Goal: Check status: Check status

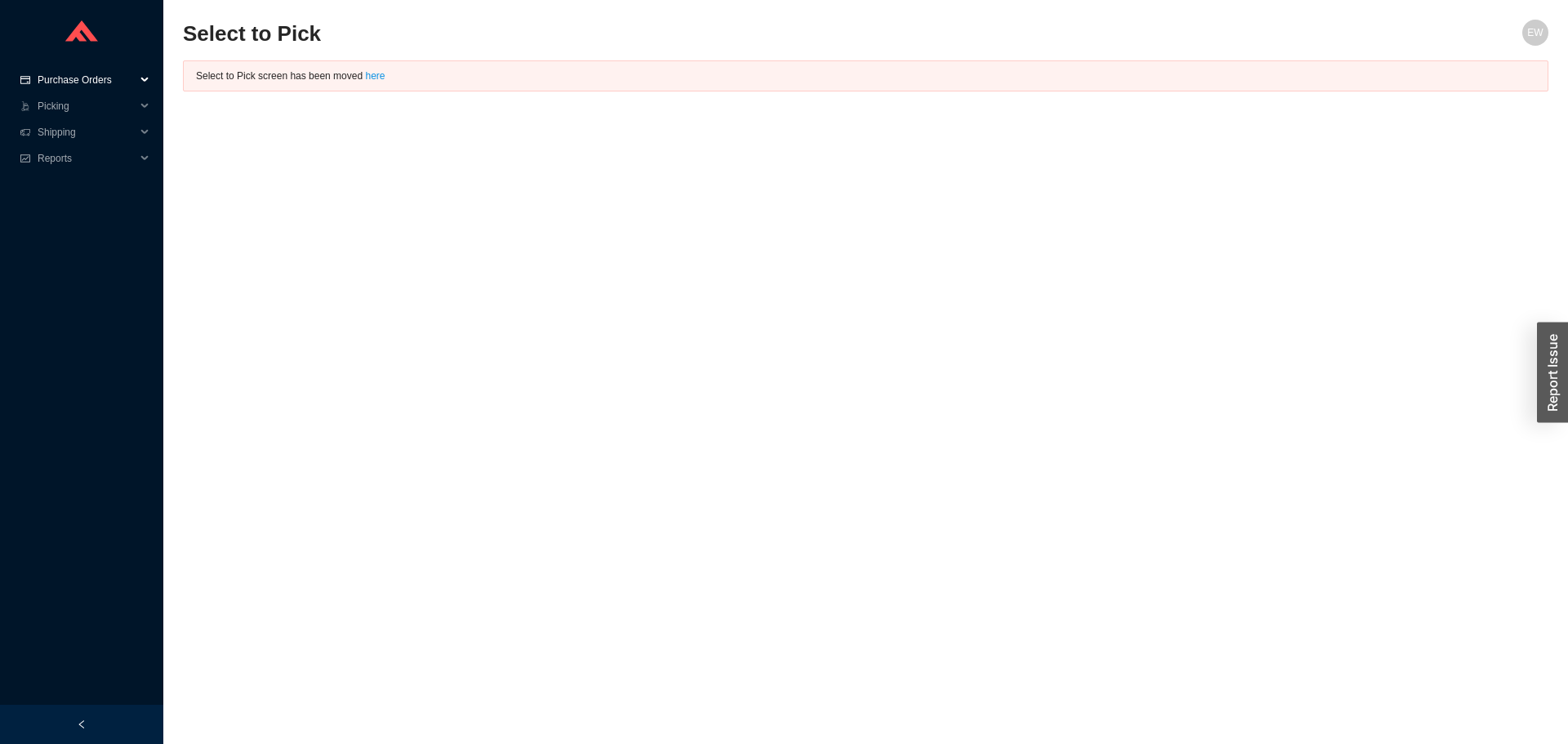
click at [103, 79] on span "Purchase Orders" at bounding box center [86, 80] width 98 height 26
click at [67, 132] on link "Followup" at bounding box center [59, 132] width 40 height 11
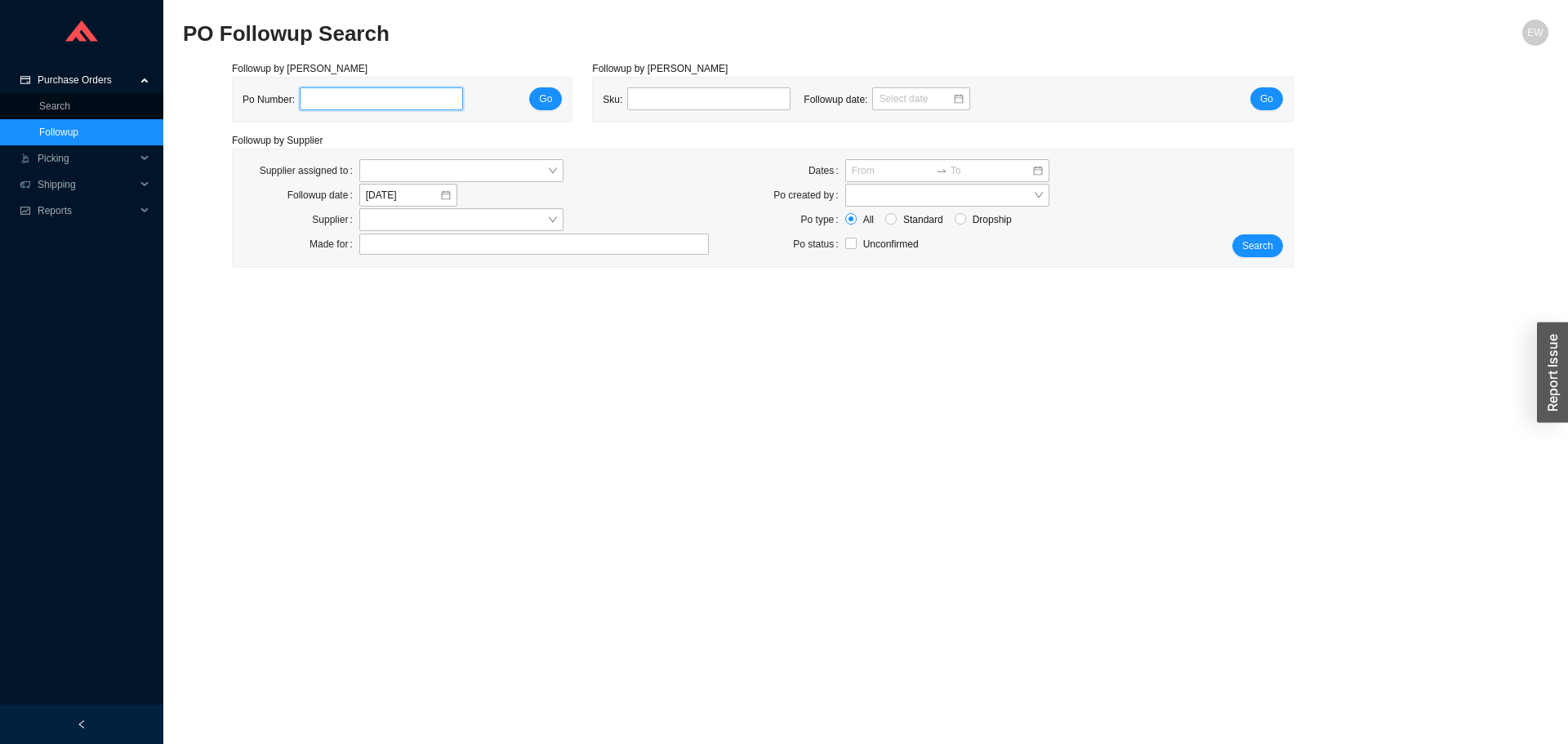
paste input "975378"
type input "975378"
click at [557, 103] on button "Go" at bounding box center [545, 98] width 33 height 23
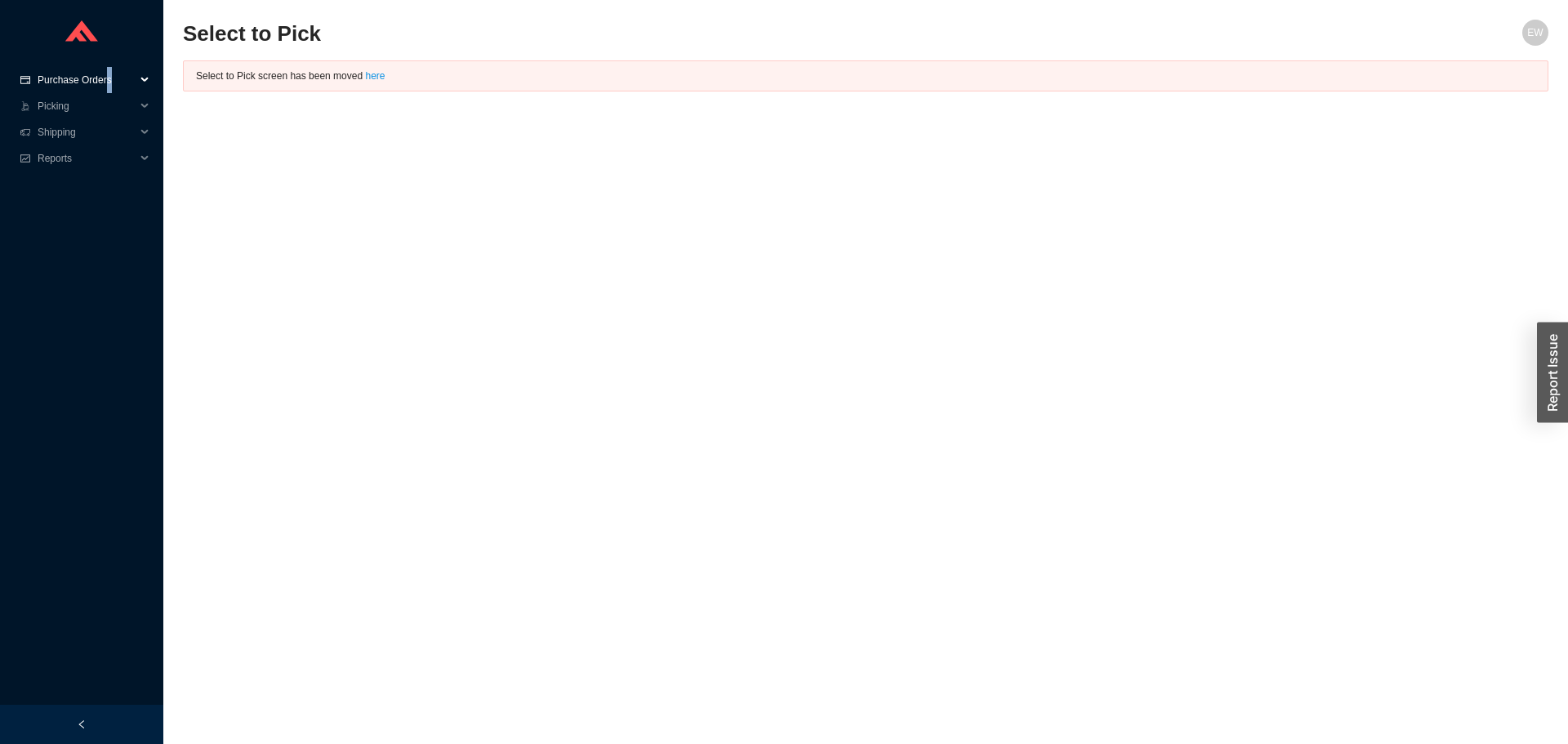
click at [109, 69] on span "Purchase Orders" at bounding box center [86, 80] width 98 height 26
click at [78, 131] on link "Followup" at bounding box center [59, 132] width 40 height 11
